Goal: Task Accomplishment & Management: Use online tool/utility

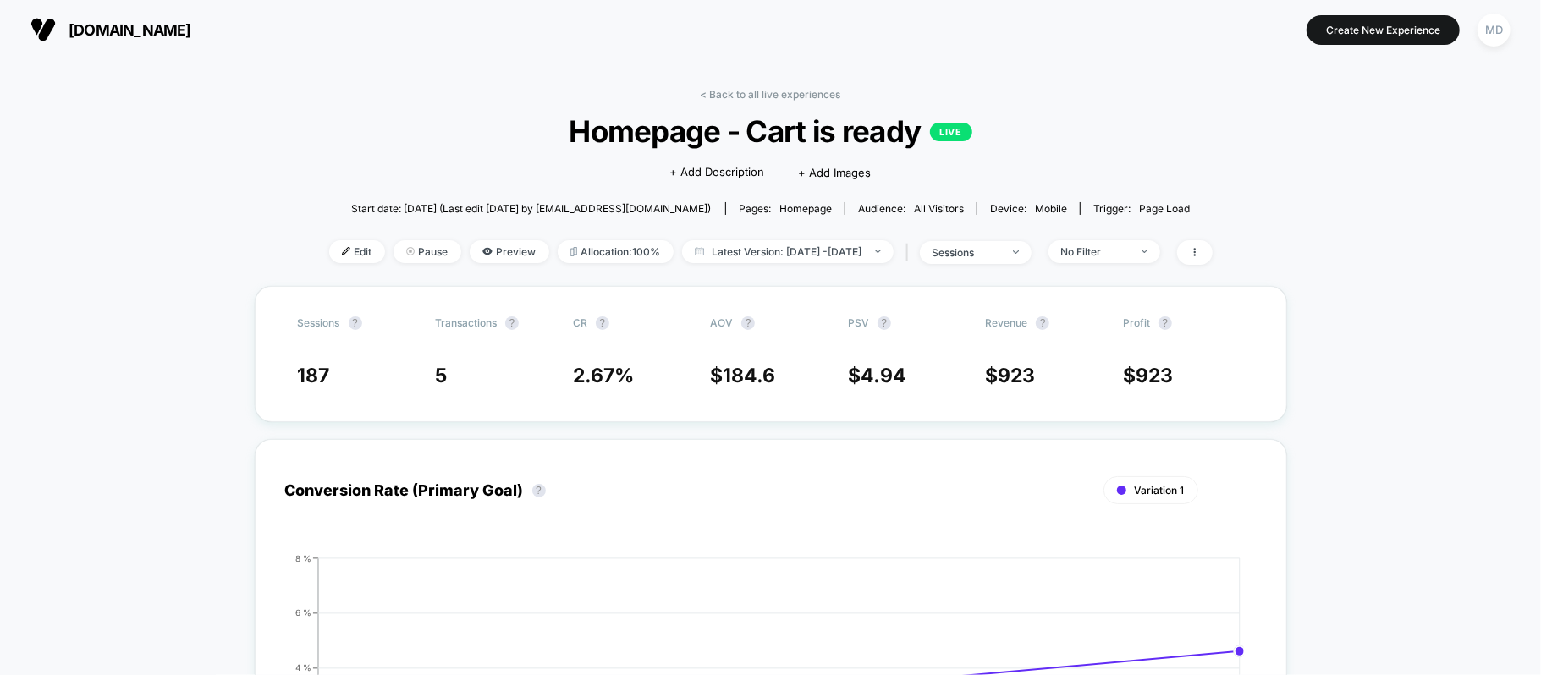
scroll to position [56, 0]
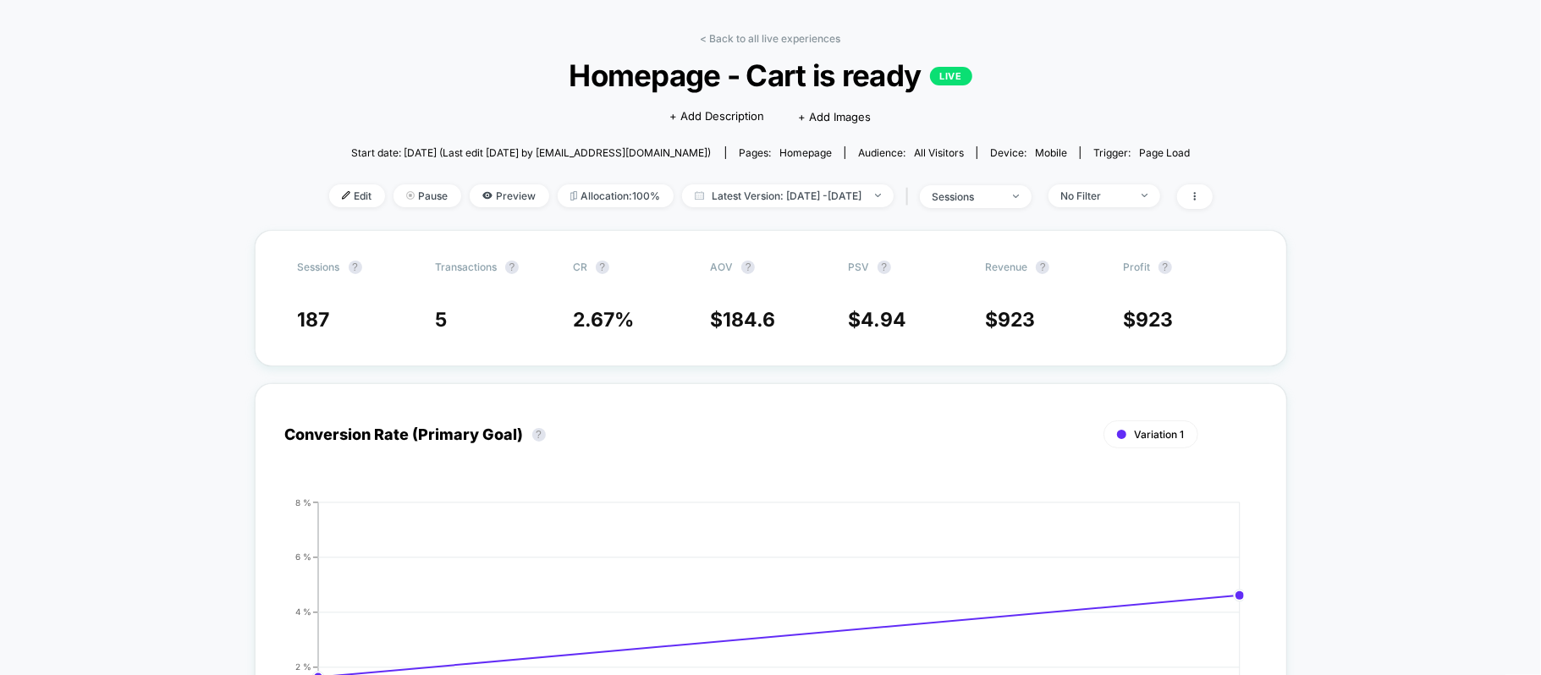
click at [753, 47] on div "< Back to all live experiences Homepage - Cart is ready LIVE Click to edit expe…" at bounding box center [771, 131] width 884 height 198
click at [757, 32] on link "< Back to all live experiences" at bounding box center [771, 38] width 141 height 13
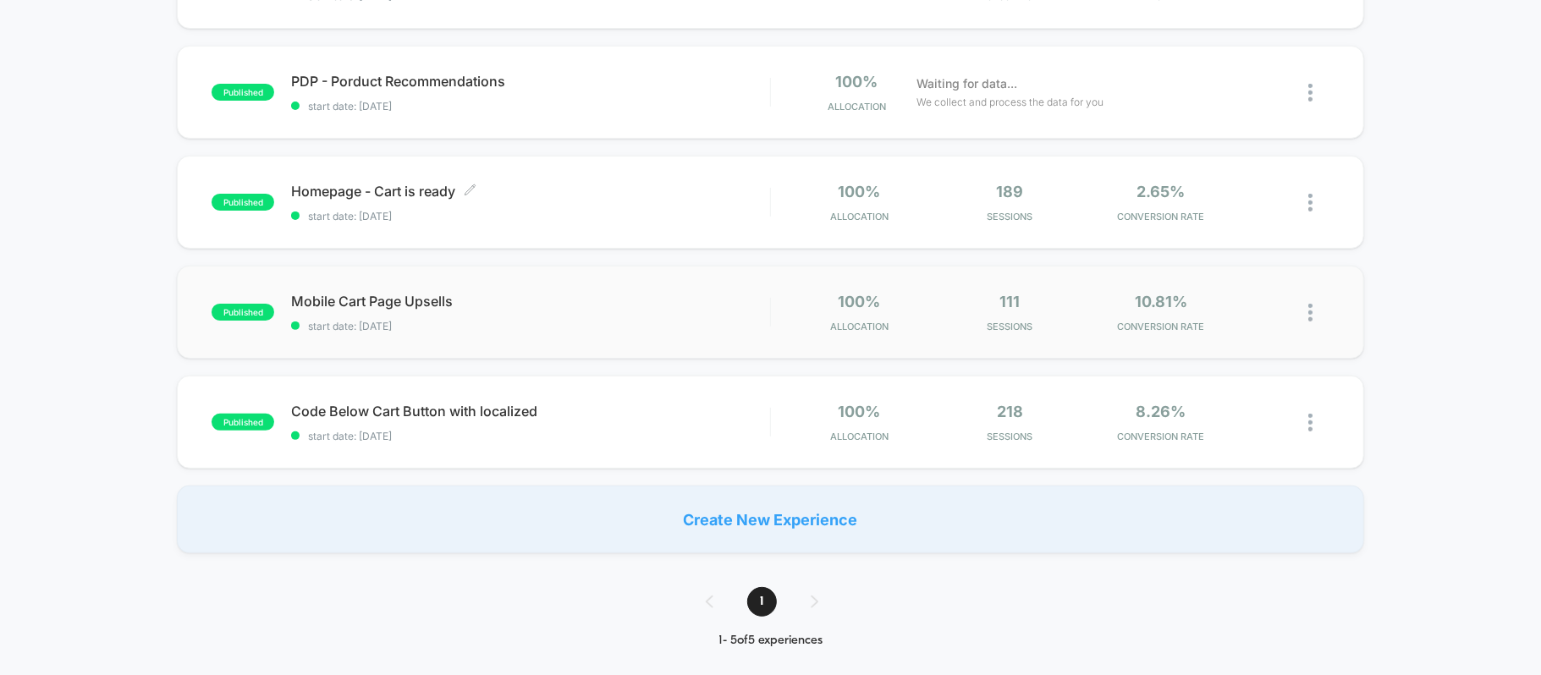
scroll to position [113, 0]
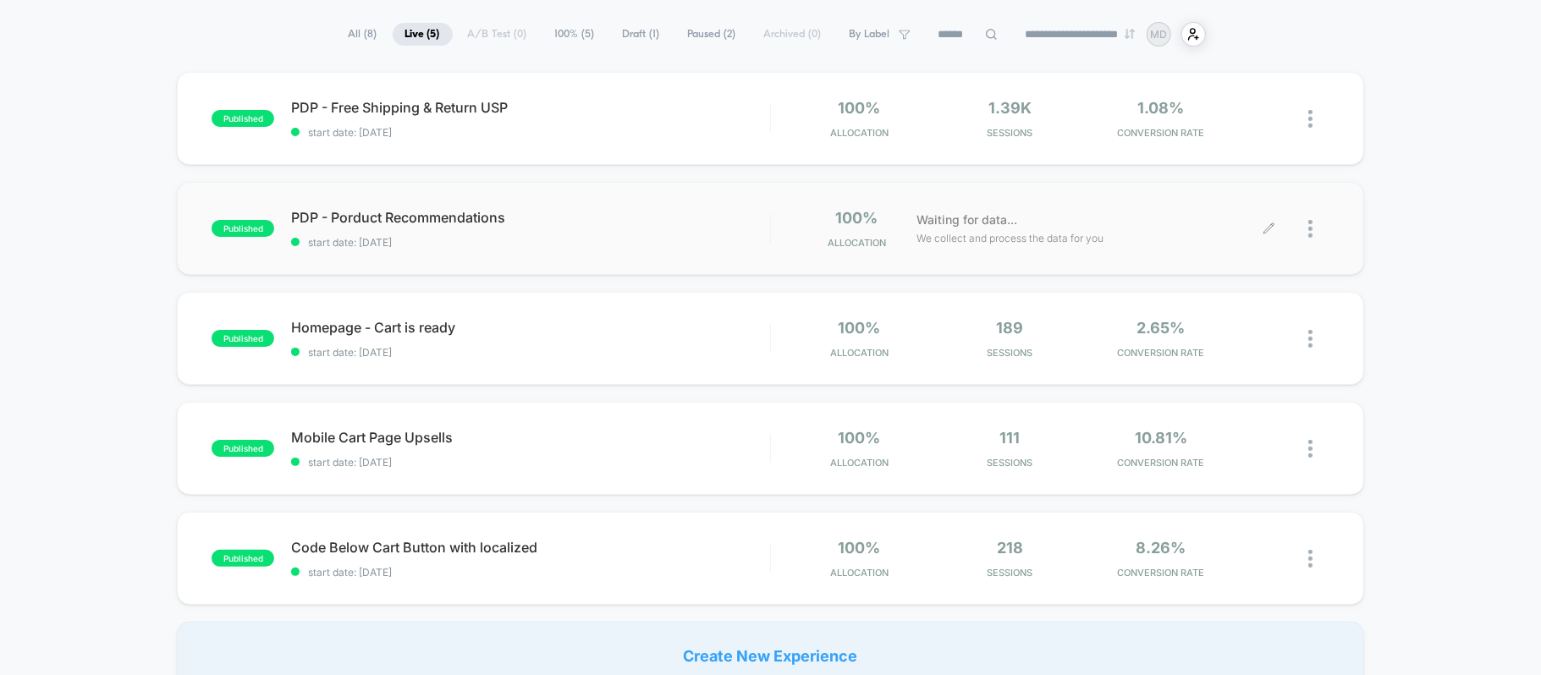
click at [1264, 230] on icon at bounding box center [1269, 229] width 13 height 13
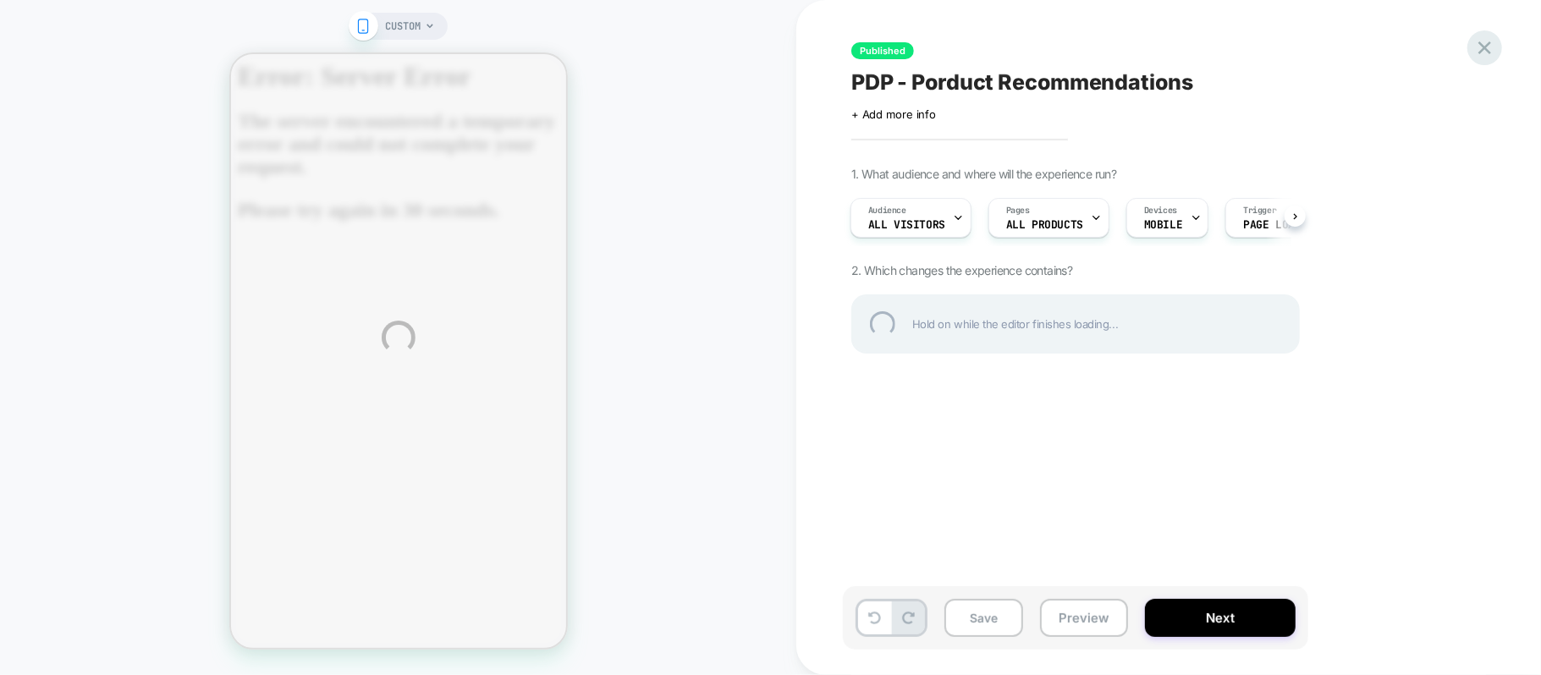
click at [1487, 42] on div at bounding box center [1485, 47] width 35 height 35
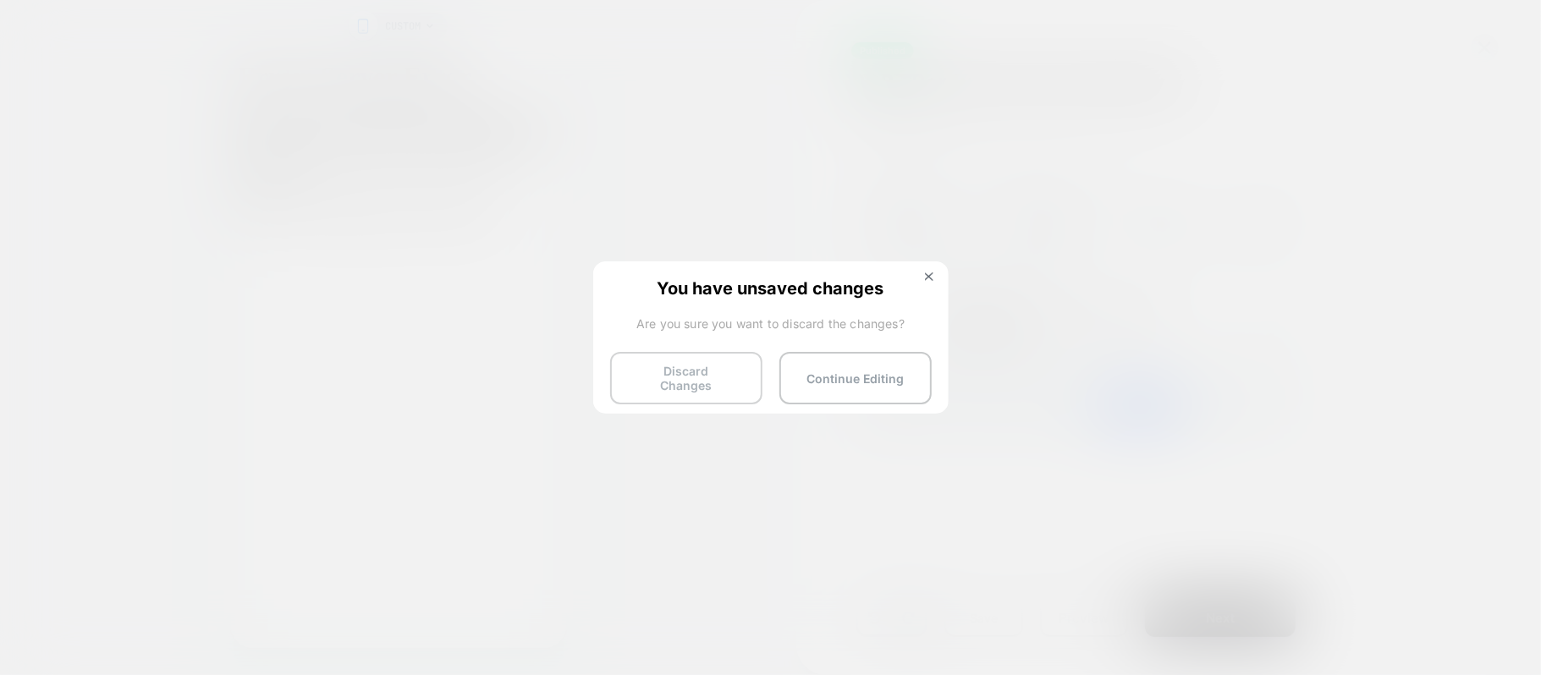
scroll to position [0, 2]
click at [721, 381] on button "Discard Changes" at bounding box center [686, 378] width 152 height 52
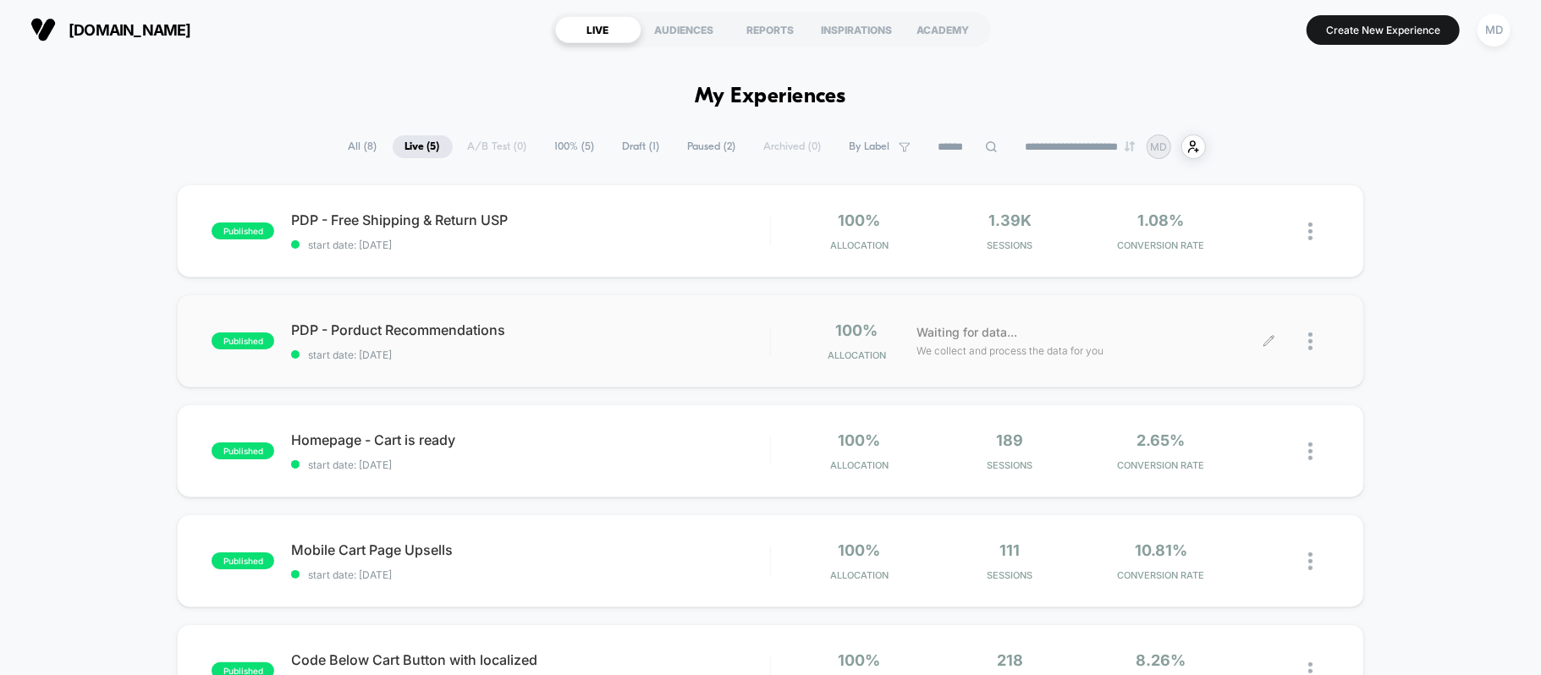
click at [1268, 345] on icon at bounding box center [1269, 341] width 13 height 13
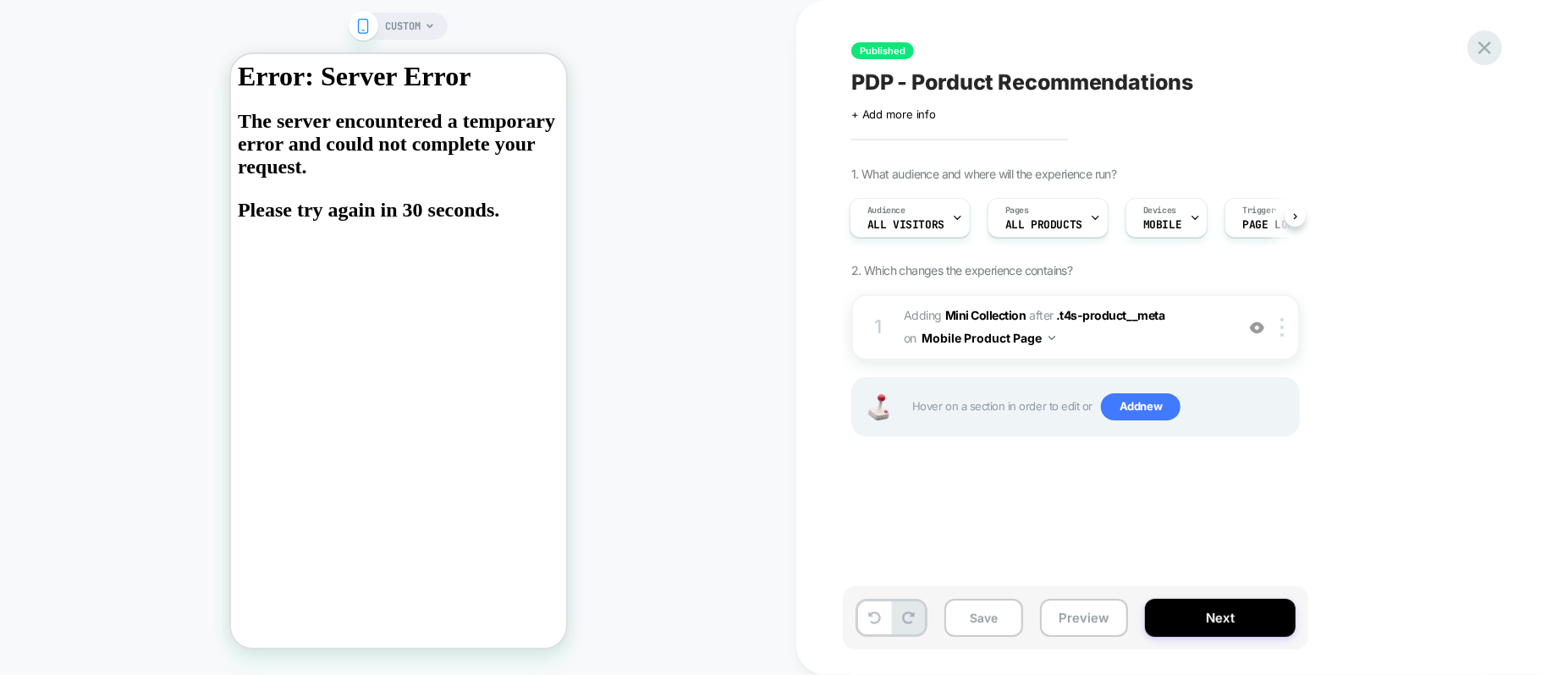
click at [1485, 48] on icon at bounding box center [1485, 47] width 13 height 13
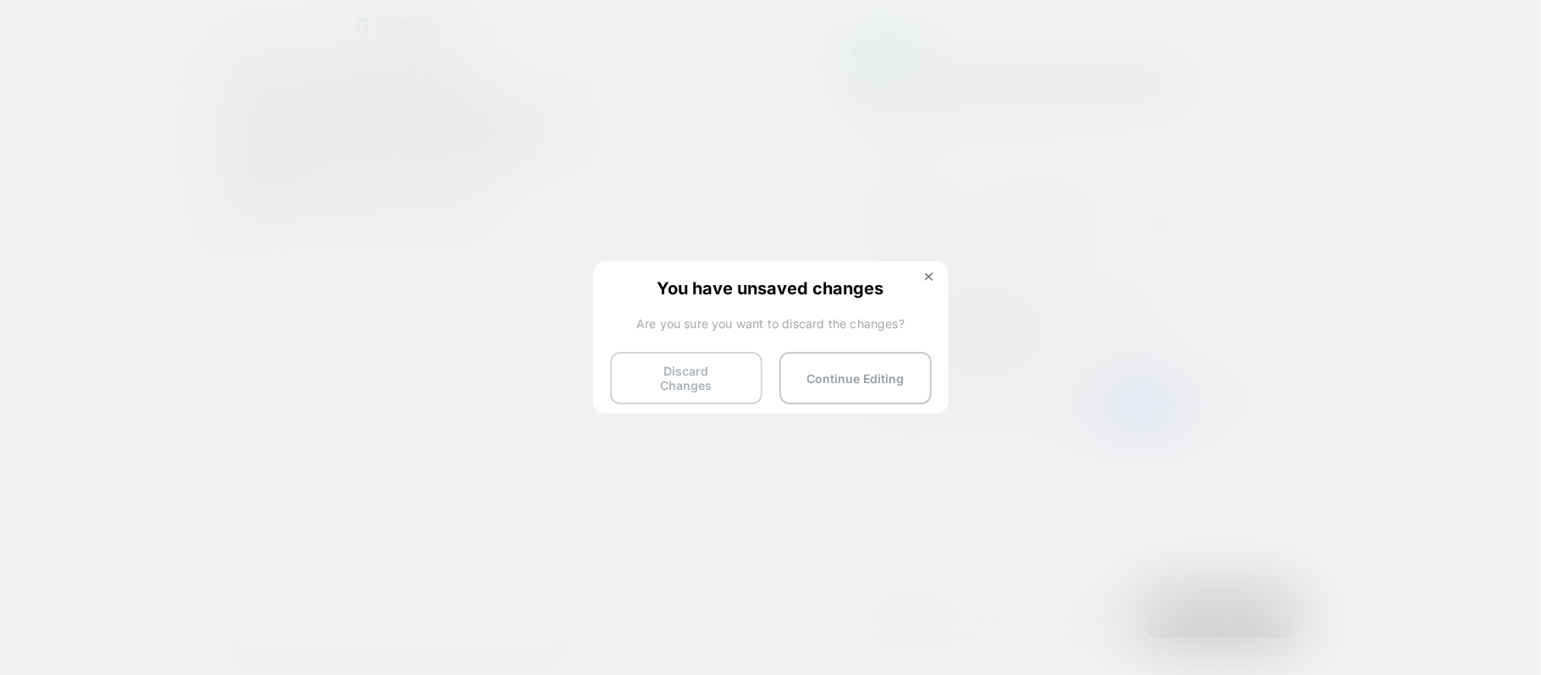
click at [694, 383] on button "Discard Changes" at bounding box center [686, 378] width 152 height 52
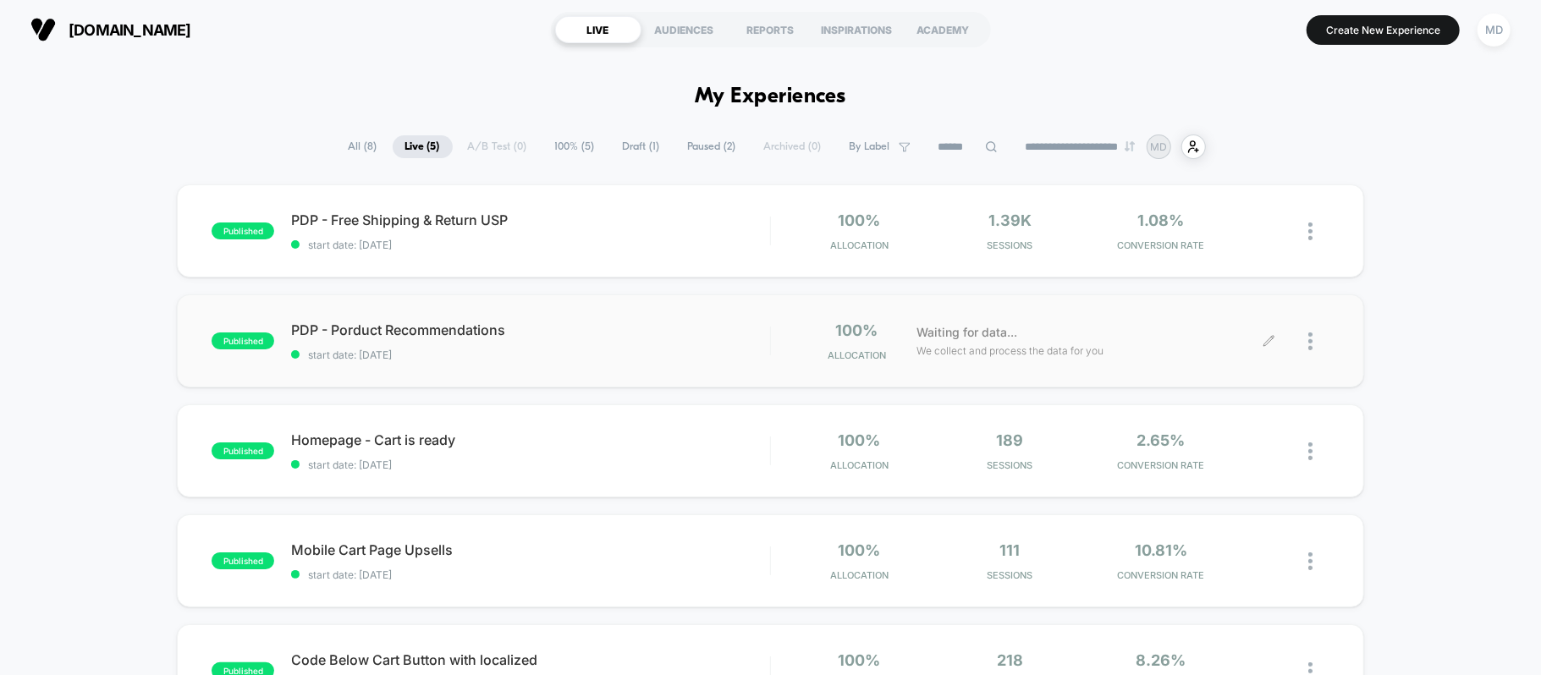
click at [1266, 342] on icon at bounding box center [1269, 341] width 13 height 13
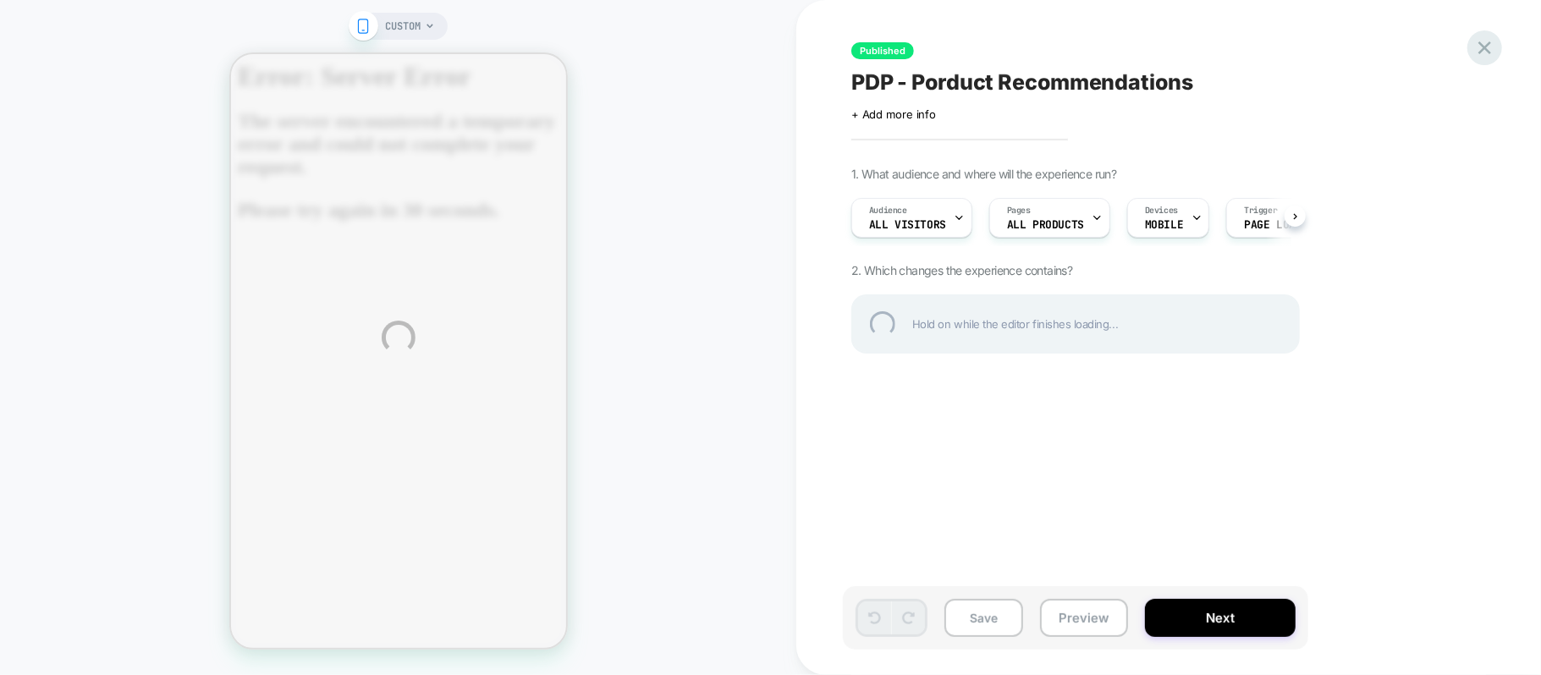
click at [1488, 51] on div at bounding box center [1485, 47] width 35 height 35
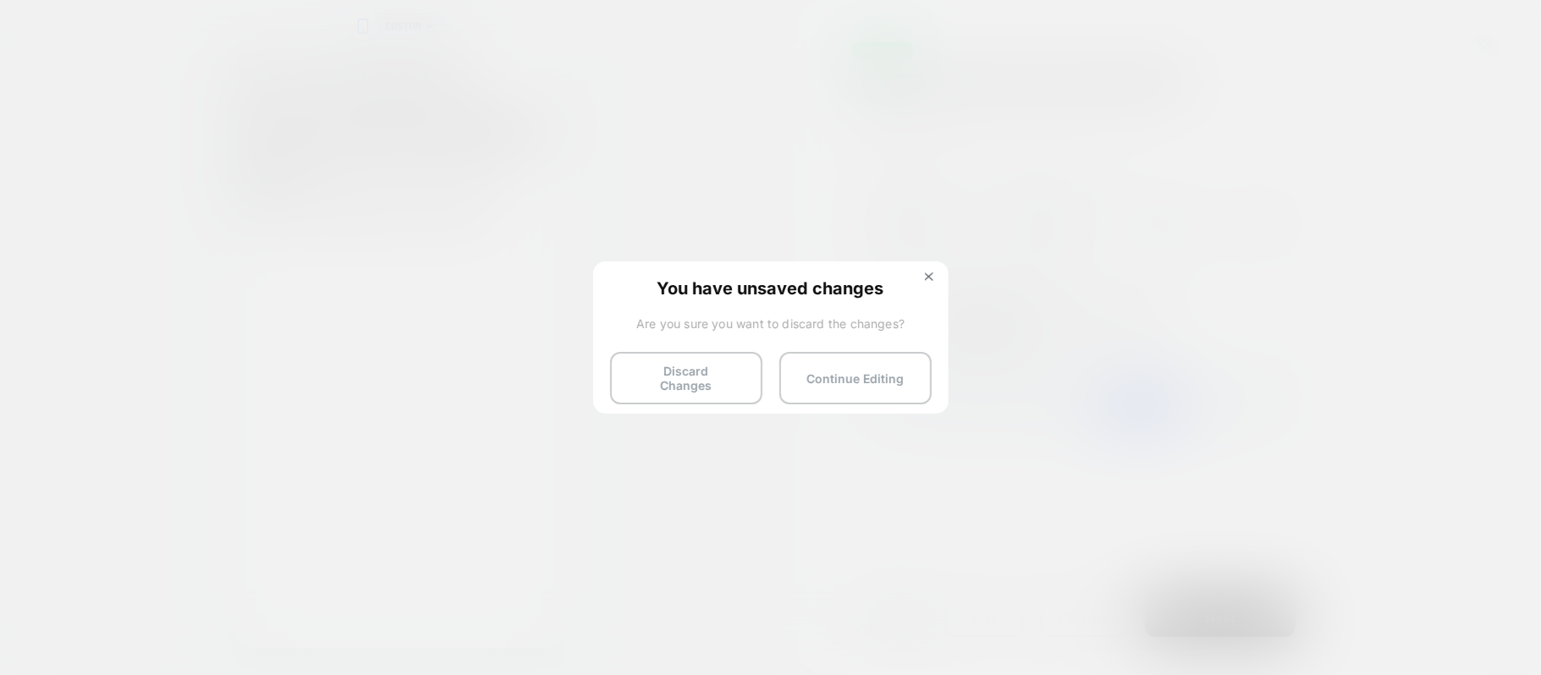
scroll to position [0, 1]
